Goal: Find specific page/section: Find specific page/section

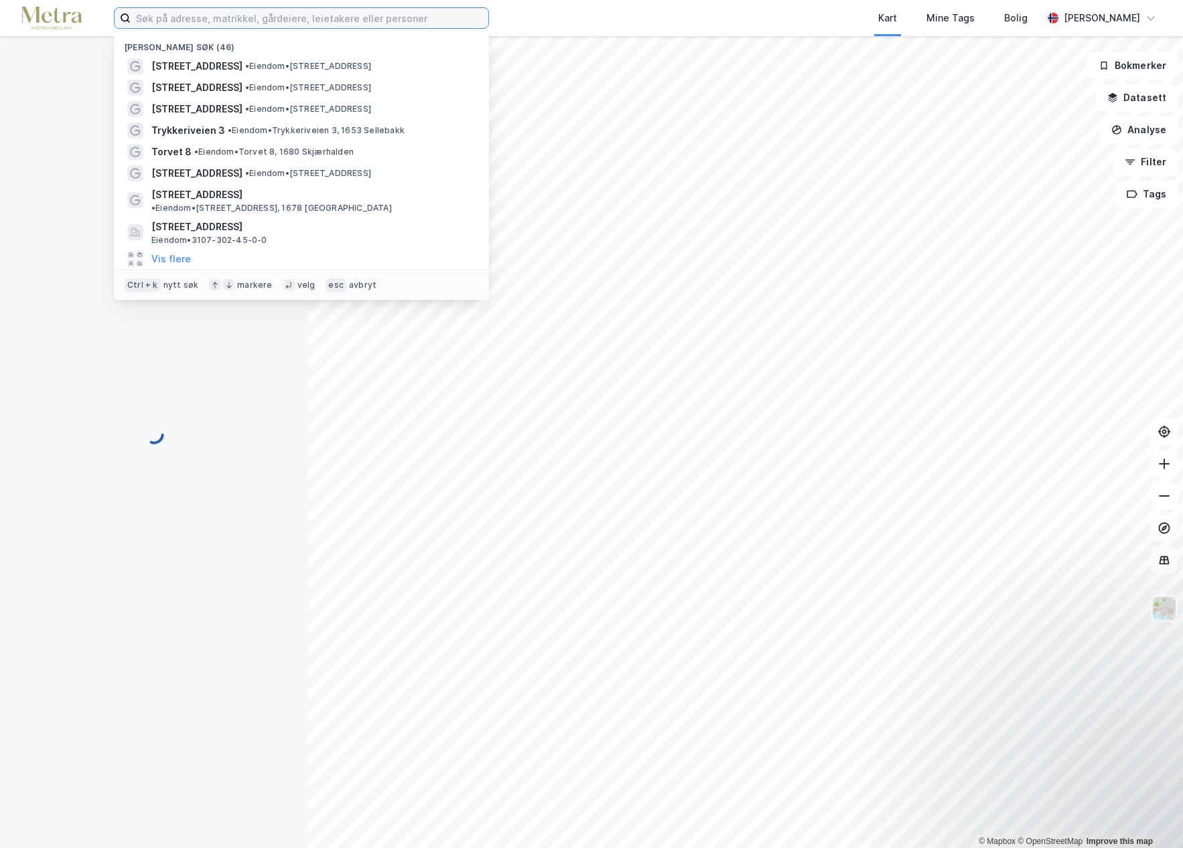
click at [173, 19] on input at bounding box center [310, 18] width 358 height 20
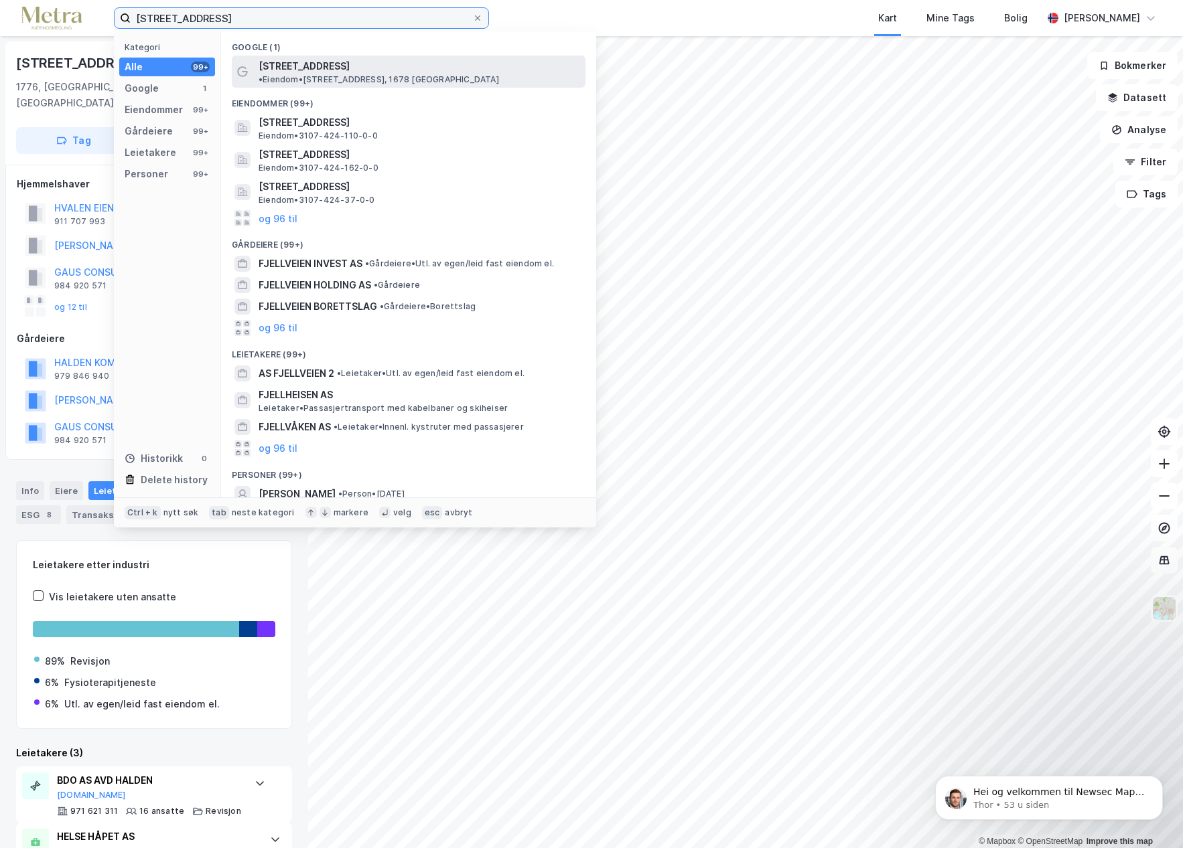
type input "fjellveien 9, kråkerøy"
click at [285, 58] on span "[STREET_ADDRESS]" at bounding box center [303, 66] width 91 height 16
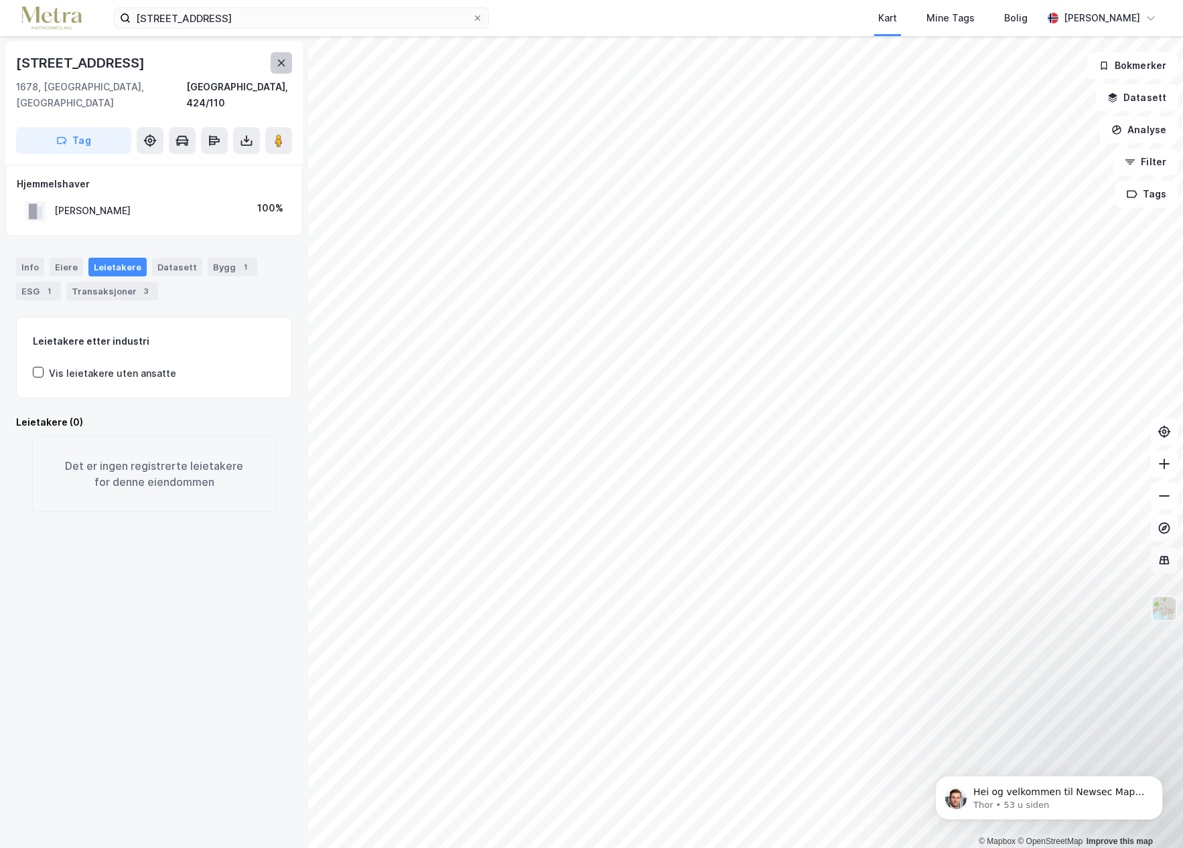
click at [277, 66] on icon at bounding box center [281, 63] width 11 height 11
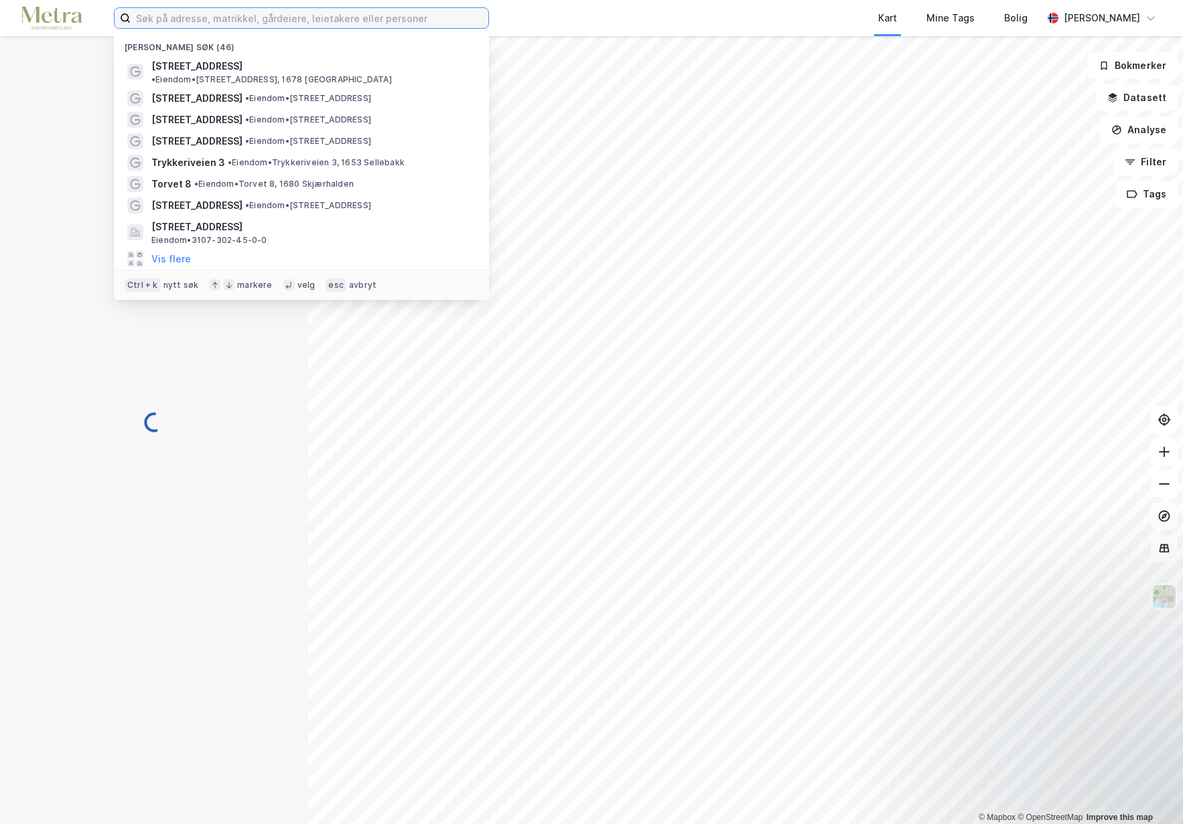
click at [246, 19] on input at bounding box center [310, 18] width 358 height 20
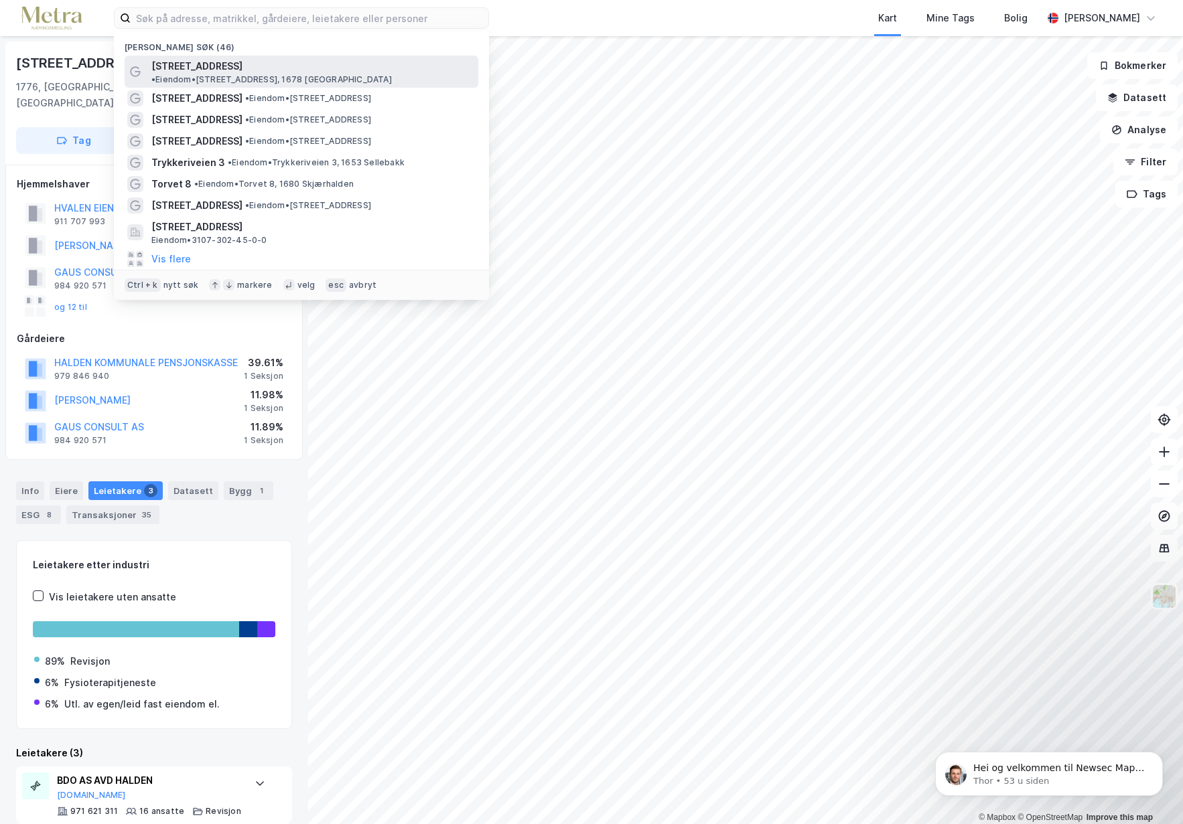
click at [241, 74] on span "• Eiendom • [STREET_ADDRESS]" at bounding box center [271, 79] width 240 height 11
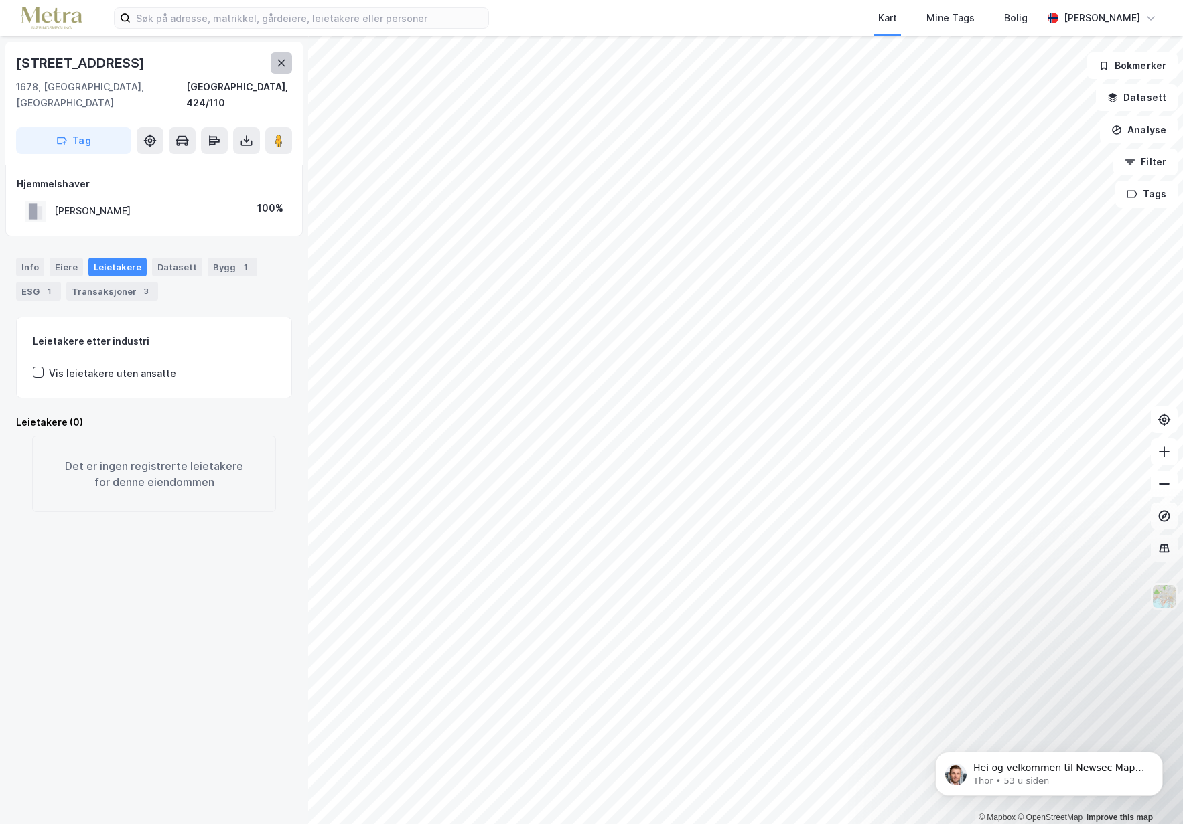
click at [289, 55] on button at bounding box center [281, 62] width 21 height 21
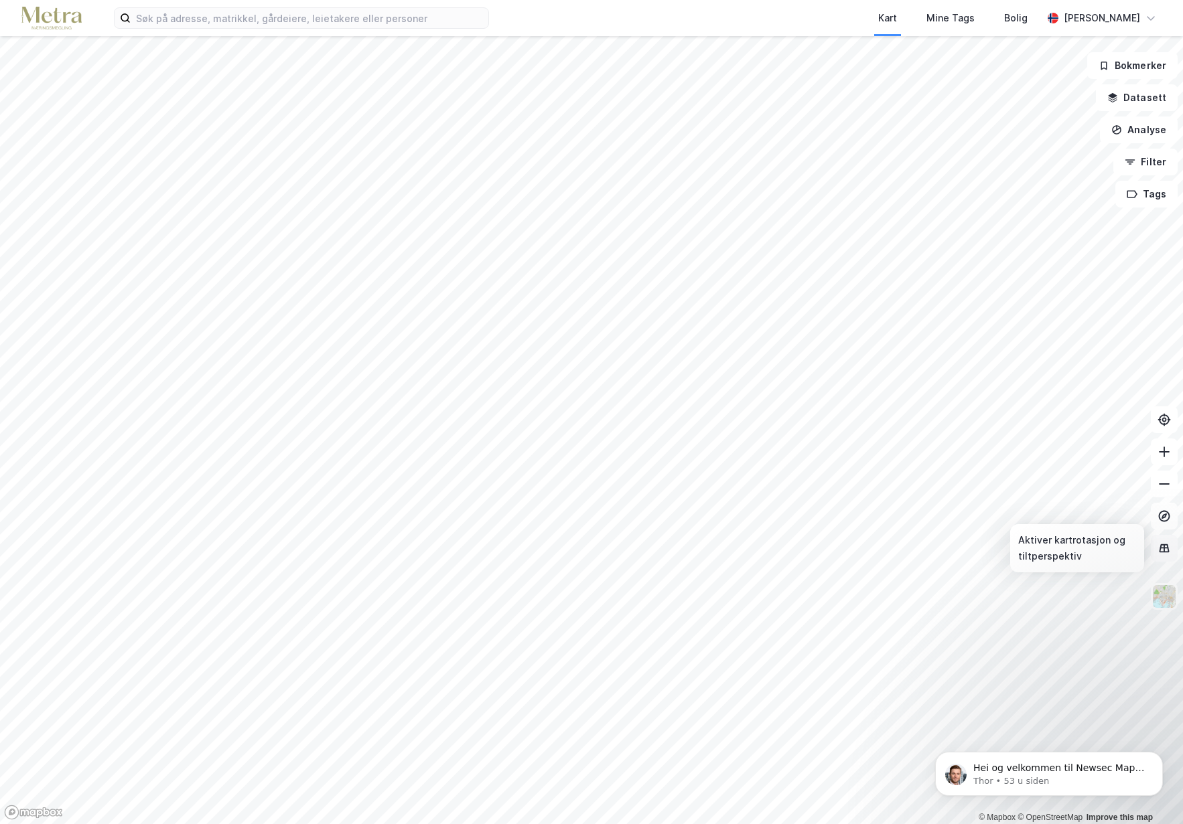
click at [1168, 548] on icon at bounding box center [1164, 548] width 10 height 9
click at [0, 786] on html "Kart Mine Tags Bolig [PERSON_NAME] © Mapbox © OpenStreetMap Improve this map Bo…" at bounding box center [591, 412] width 1183 height 824
click at [1150, 109] on button "Datasett" at bounding box center [1137, 97] width 82 height 27
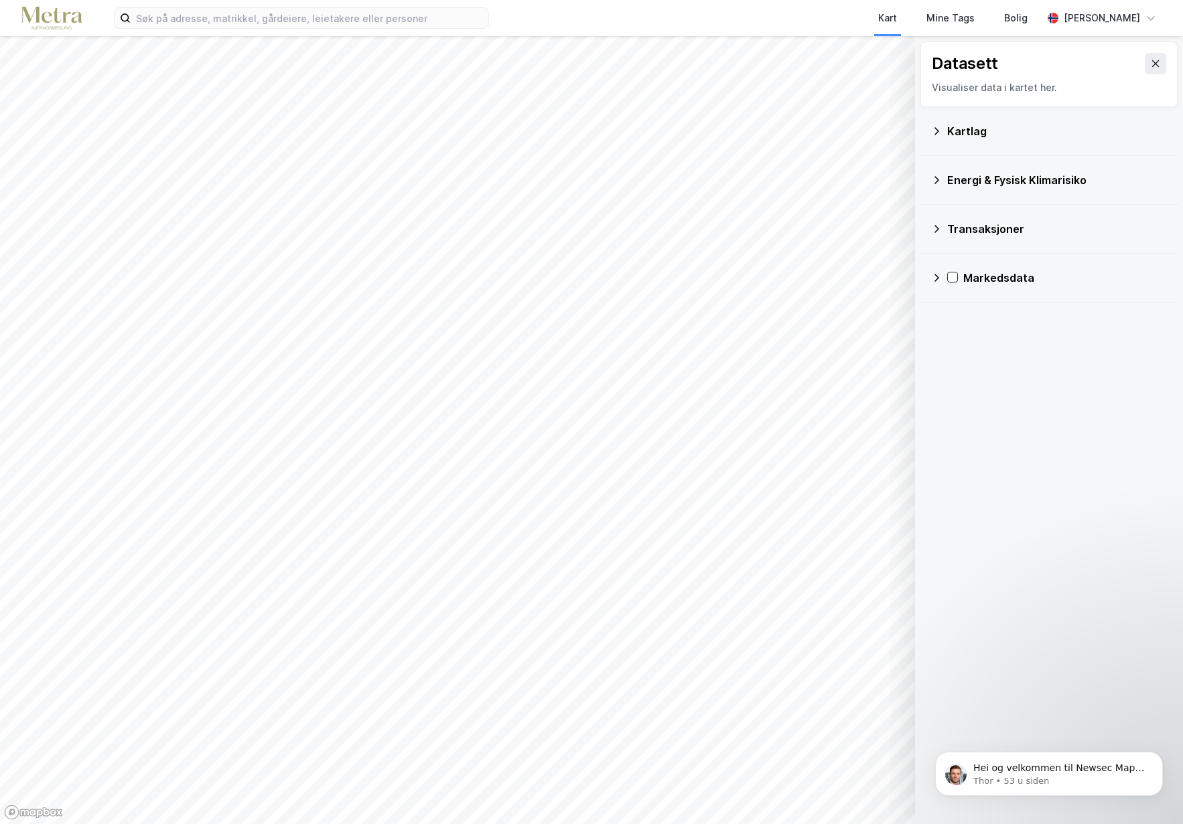
click at [960, 126] on div "Kartlag" at bounding box center [1057, 131] width 220 height 16
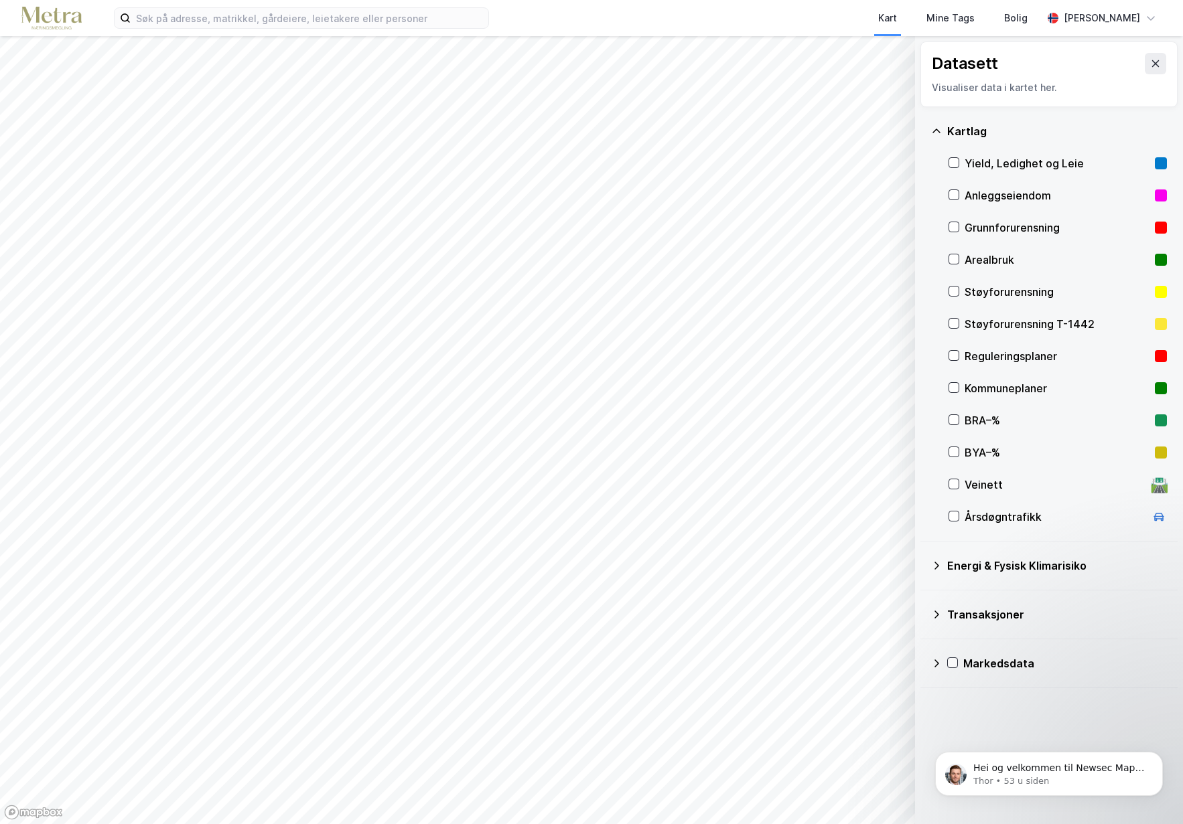
click at [960, 126] on div "Kartlag" at bounding box center [1057, 131] width 220 height 16
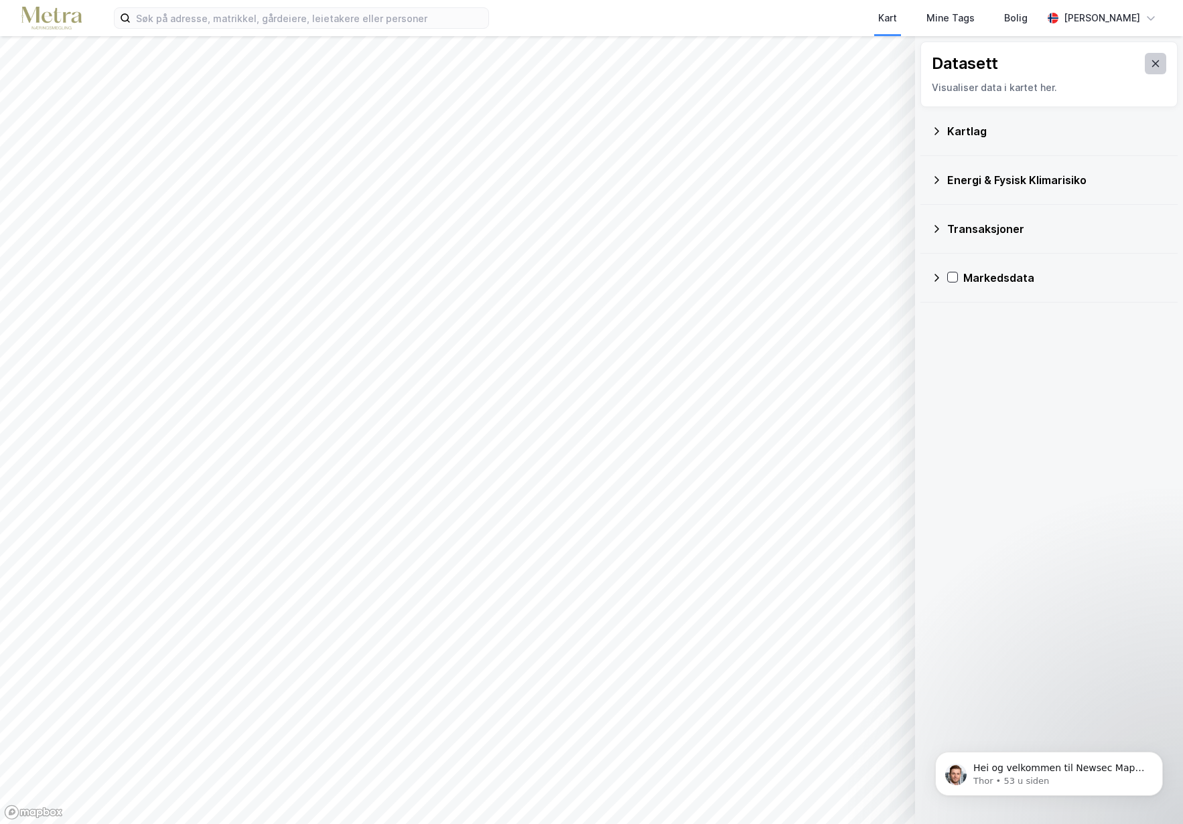
click at [1145, 58] on button at bounding box center [1154, 63] width 21 height 21
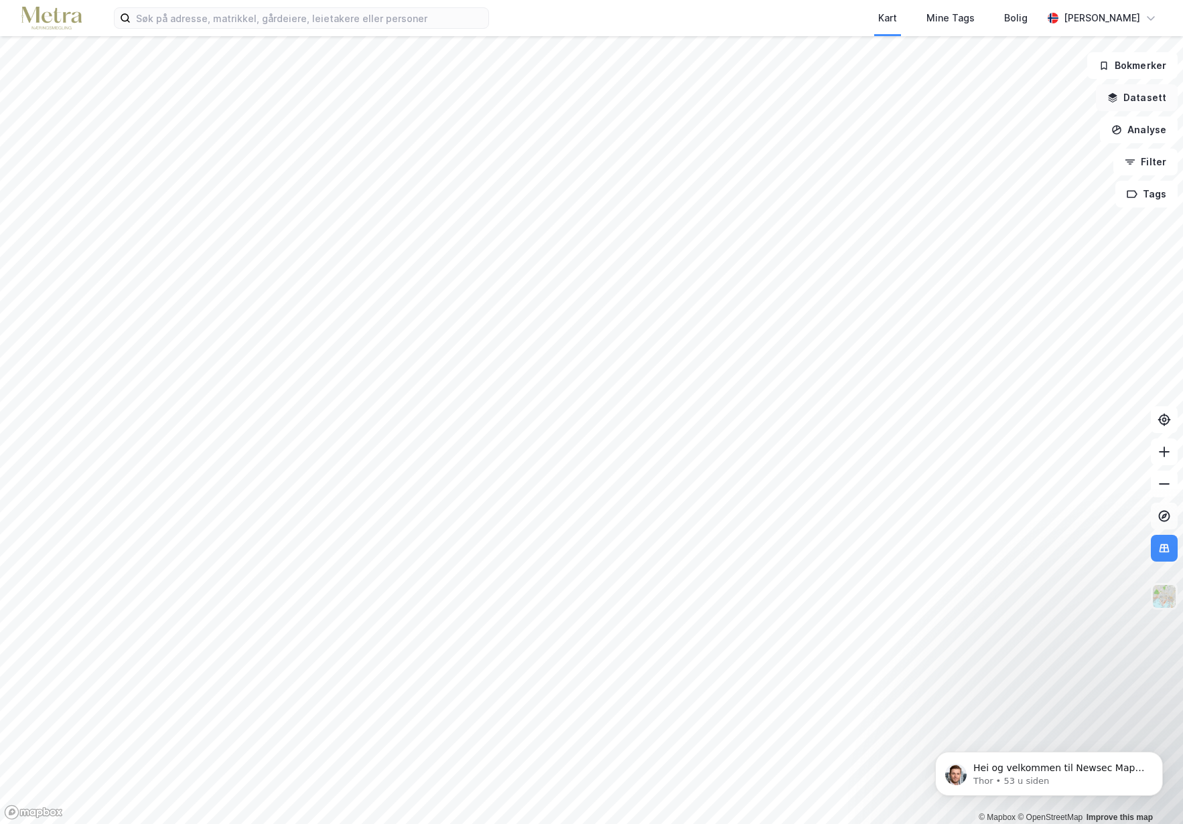
click at [1142, 96] on button "Datasett" at bounding box center [1137, 97] width 82 height 27
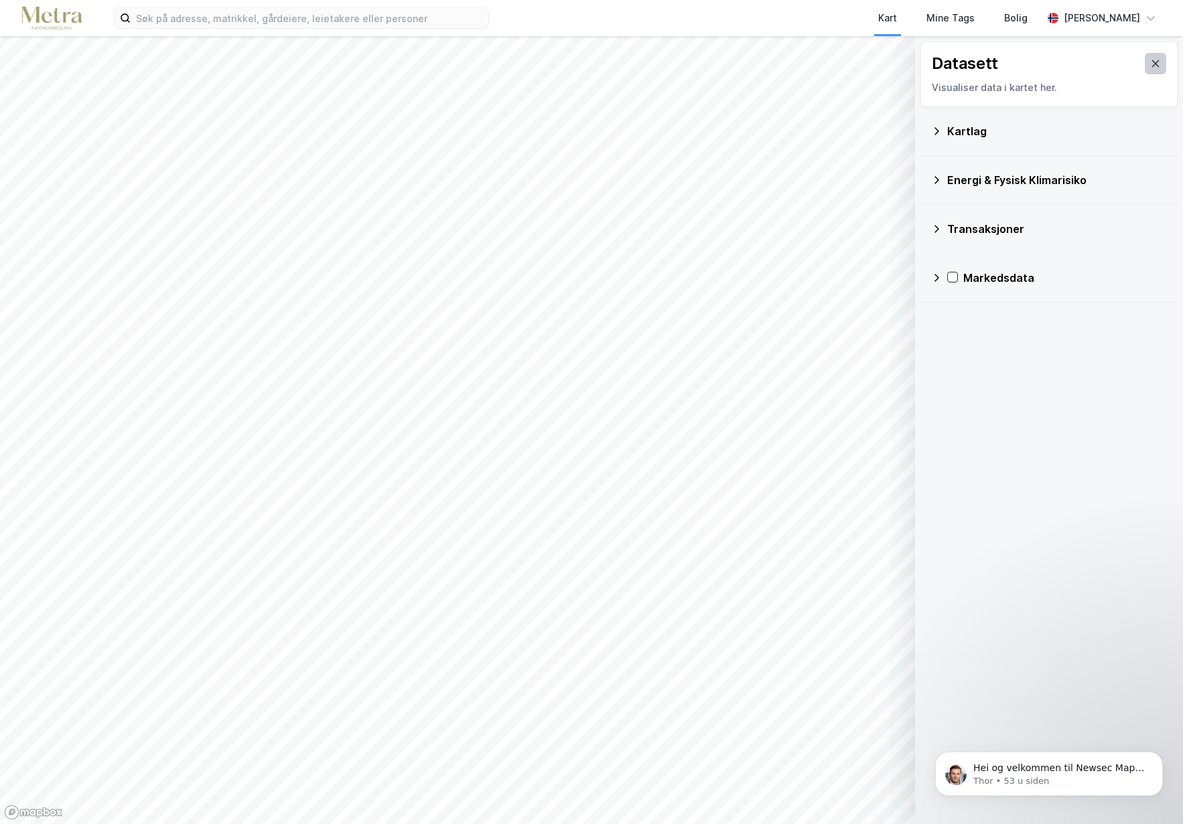
click at [1150, 65] on icon at bounding box center [1155, 63] width 11 height 11
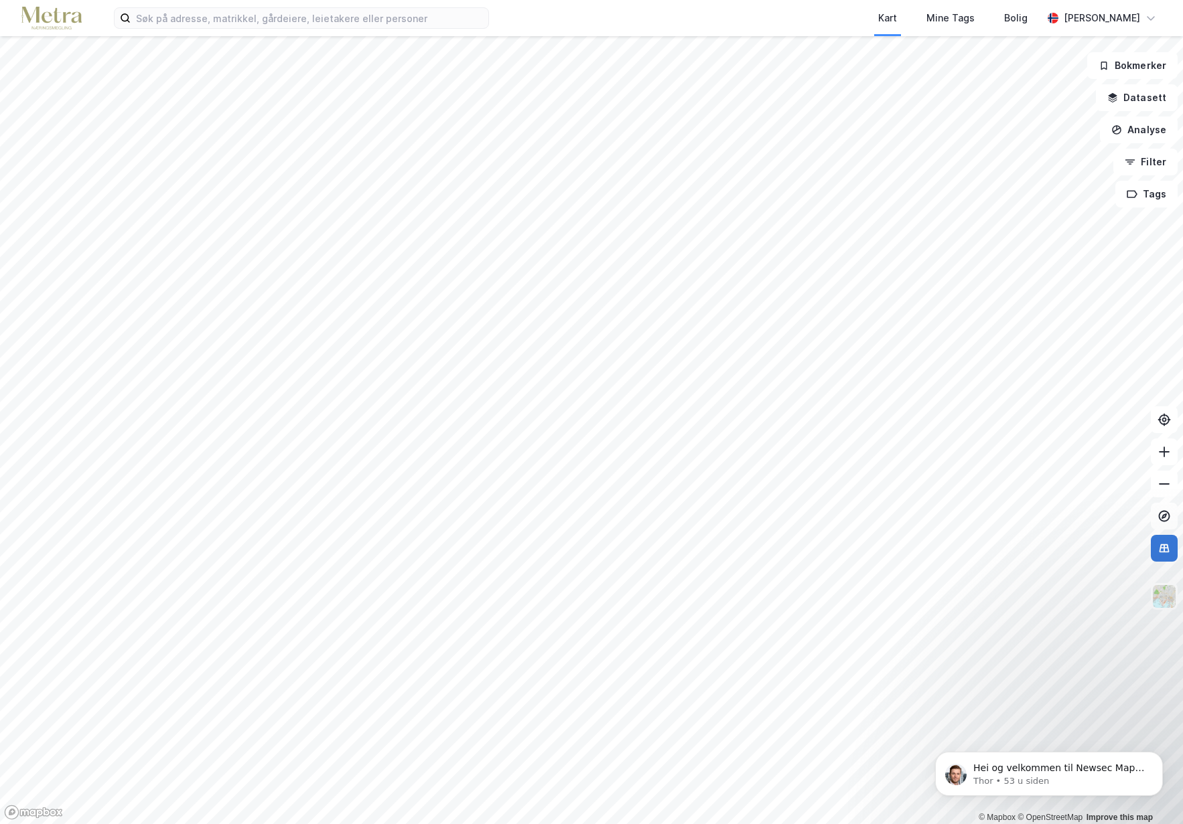
click at [1169, 558] on button at bounding box center [1163, 548] width 27 height 27
click at [1162, 602] on img at bounding box center [1163, 596] width 25 height 25
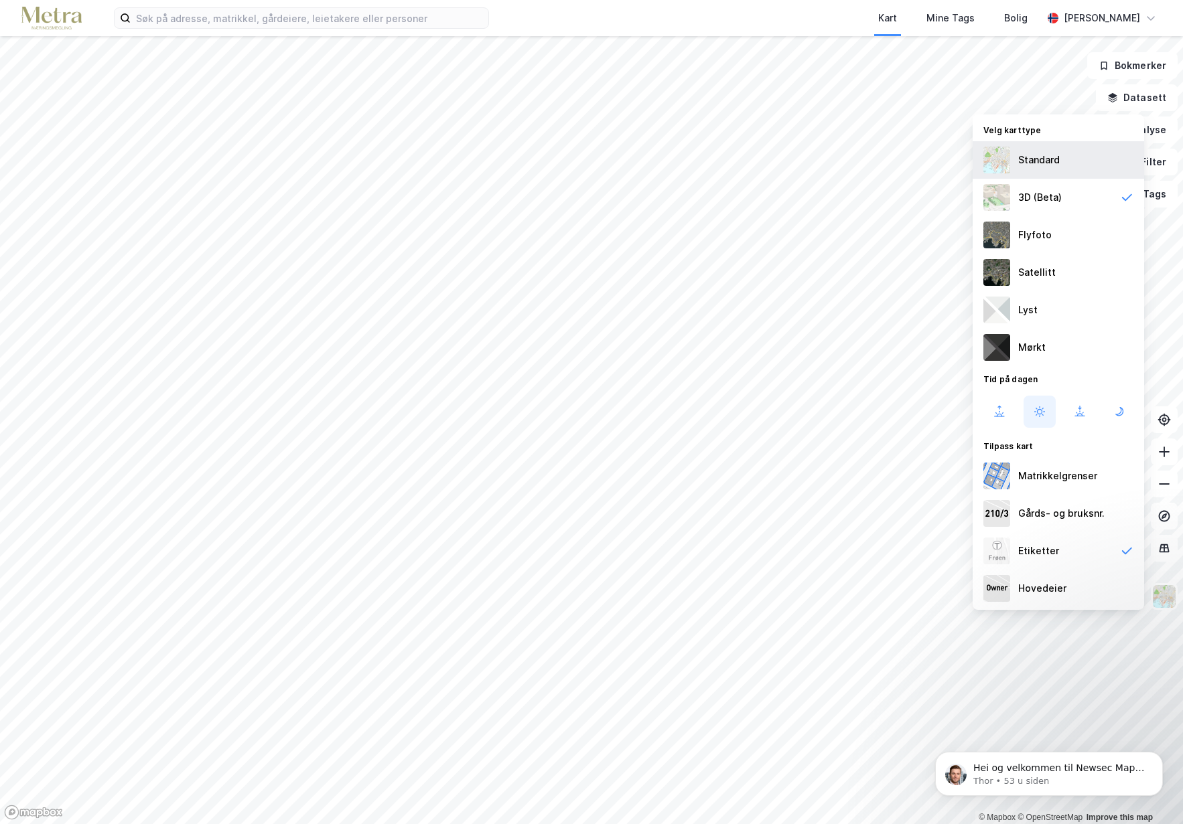
click at [1017, 155] on div "Standard" at bounding box center [1057, 159] width 171 height 37
